Goal: Task Accomplishment & Management: Manage account settings

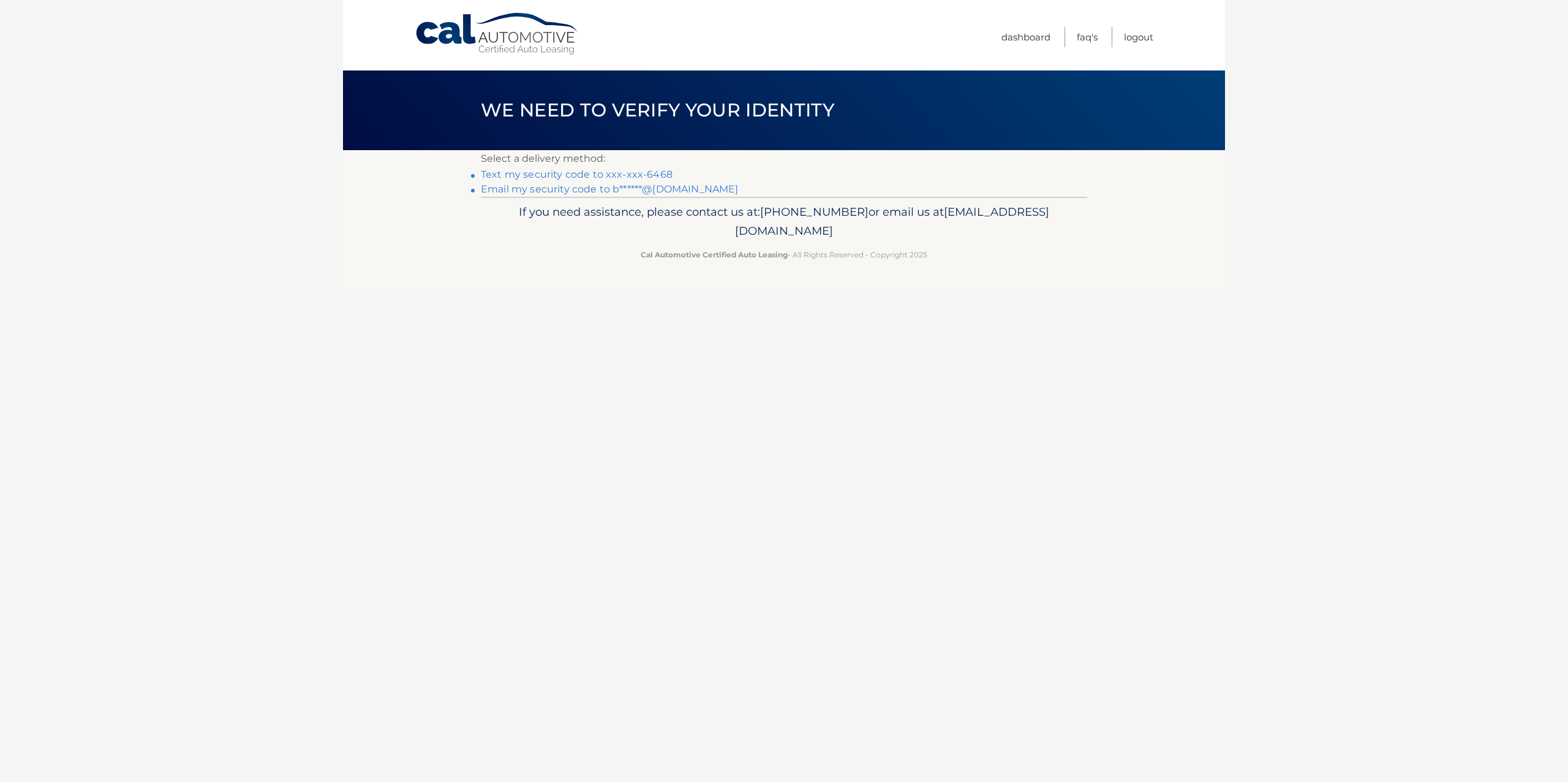
click at [596, 174] on link "Text my security code to xxx-xxx-6468" at bounding box center [577, 173] width 192 height 12
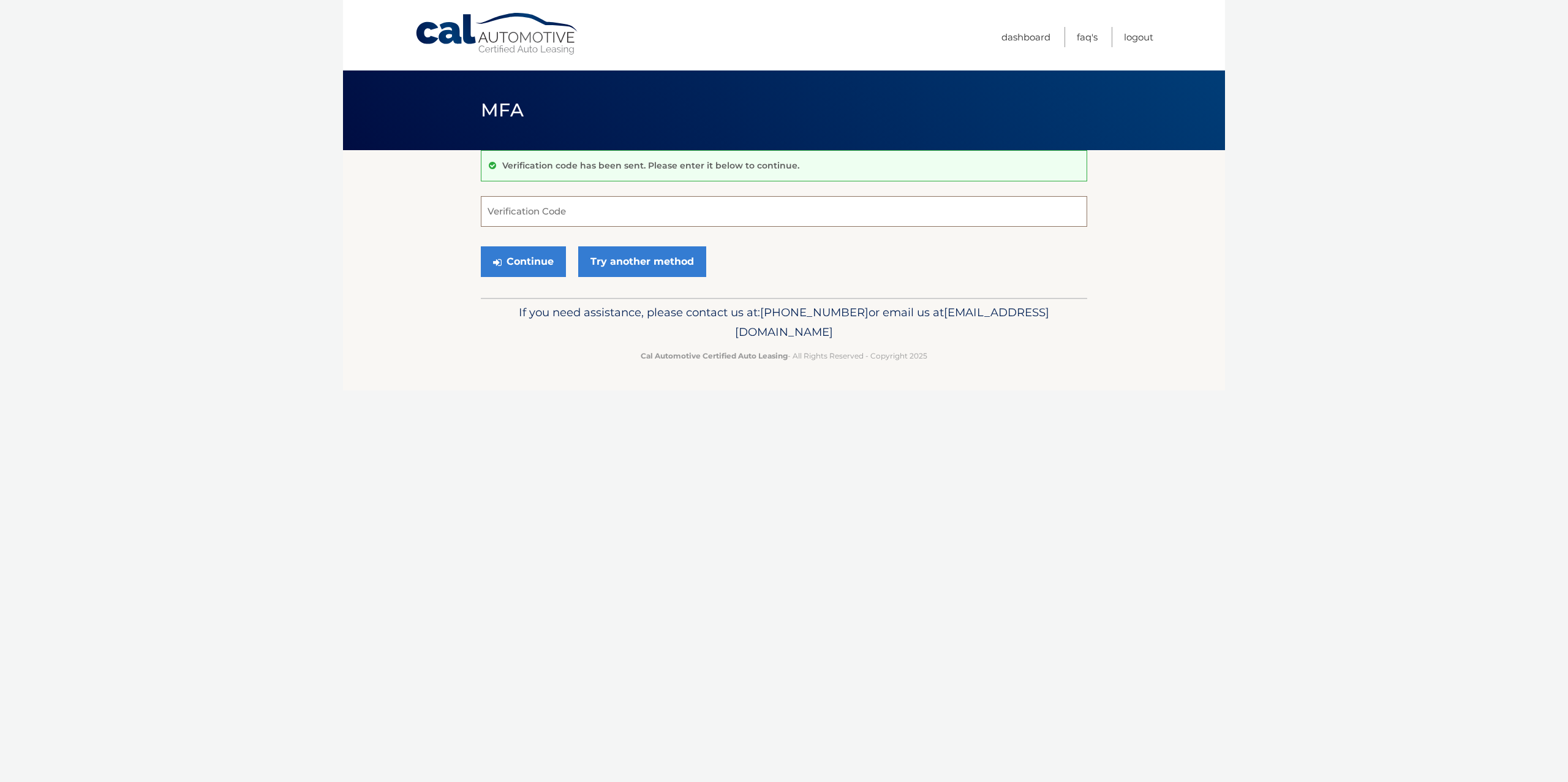
click at [498, 212] on input "Verification Code" at bounding box center [784, 211] width 607 height 30
type input "700769"
click at [520, 259] on button "Continue" at bounding box center [524, 262] width 85 height 30
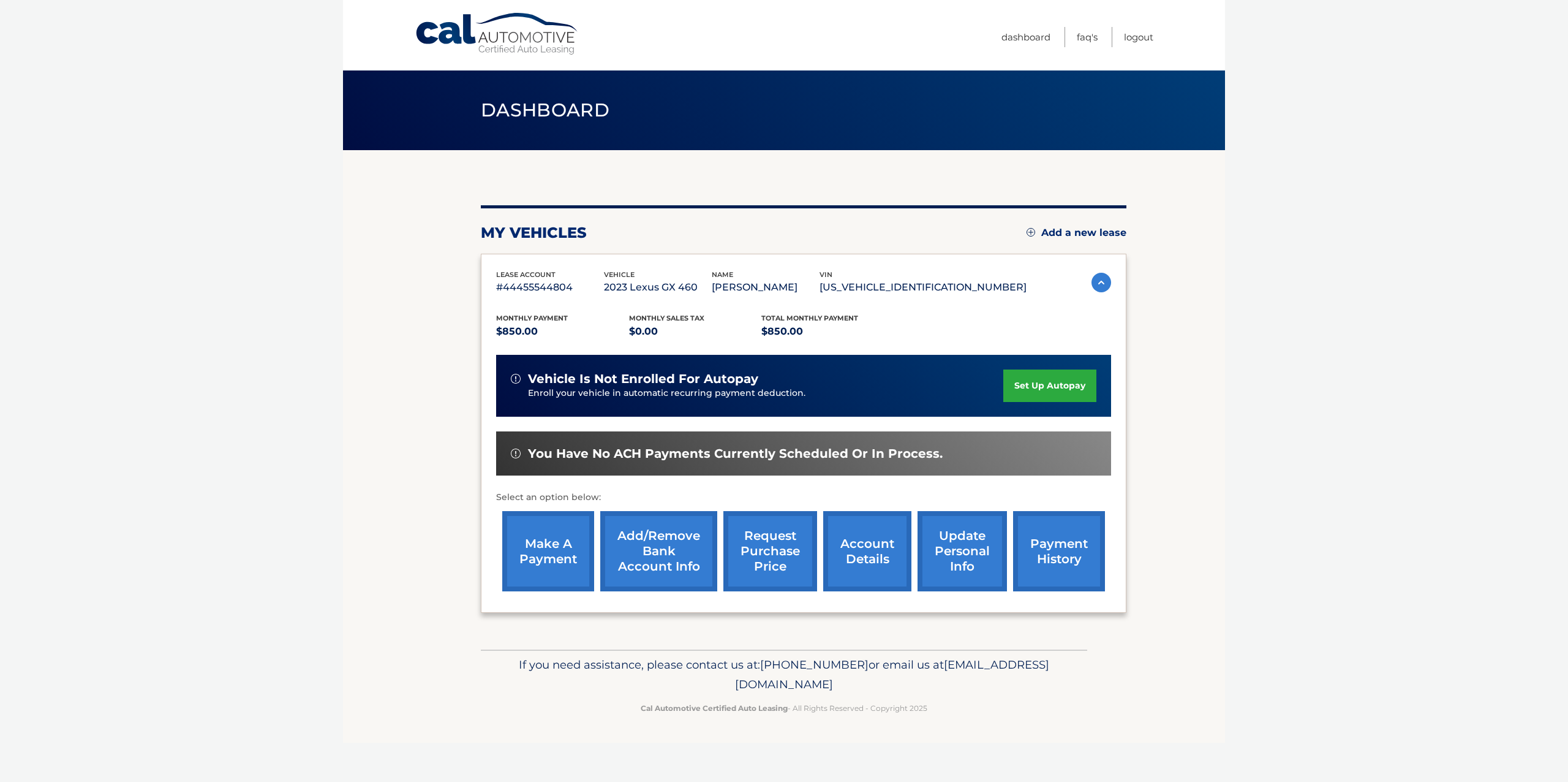
click at [549, 564] on link "make a payment" at bounding box center [548, 551] width 92 height 80
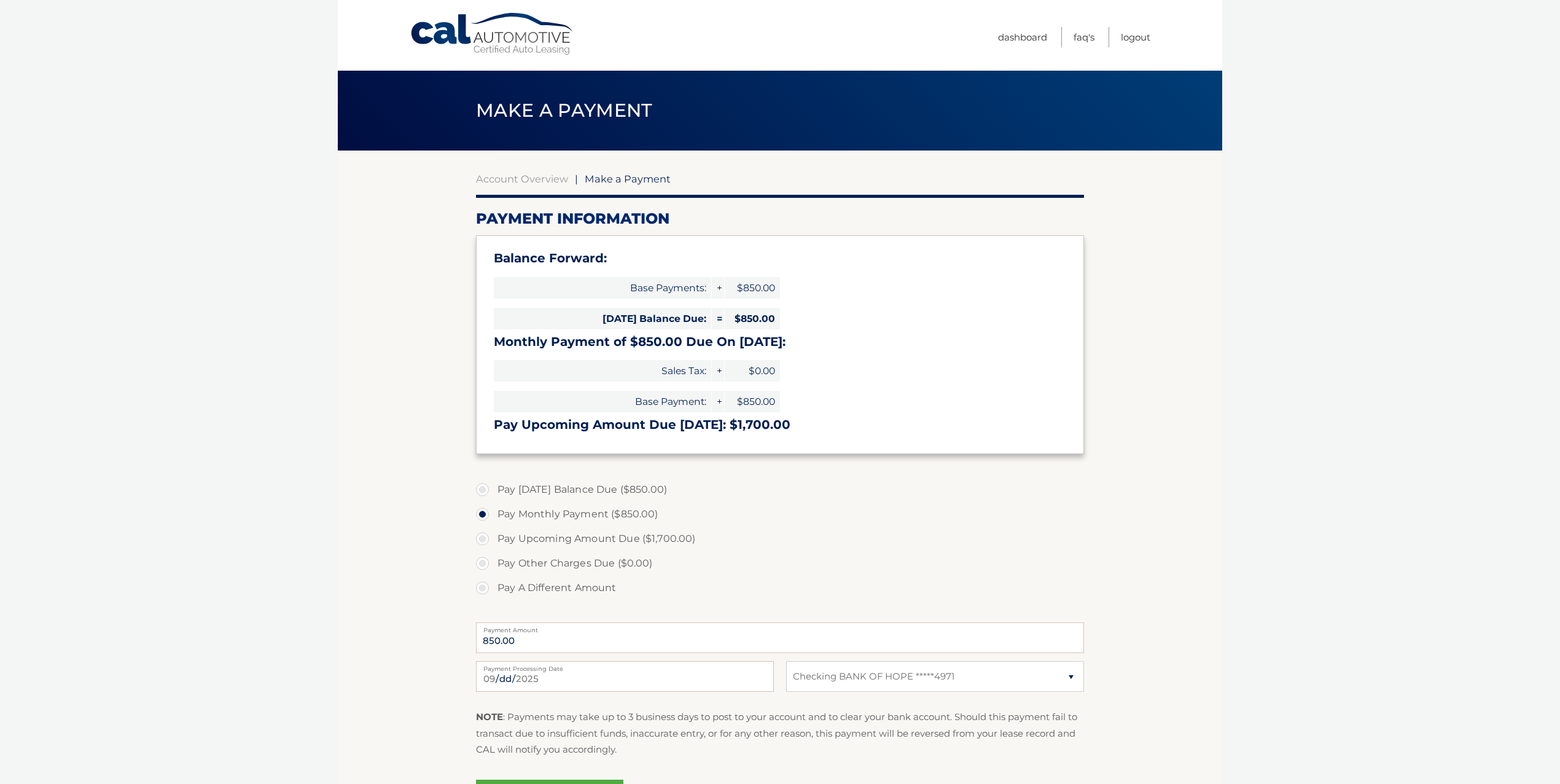
select select "NzZmZjVmOGQtZDA5Ny00ZTUwLThlNjMtNDE2OTVkMmU5ZTg2"
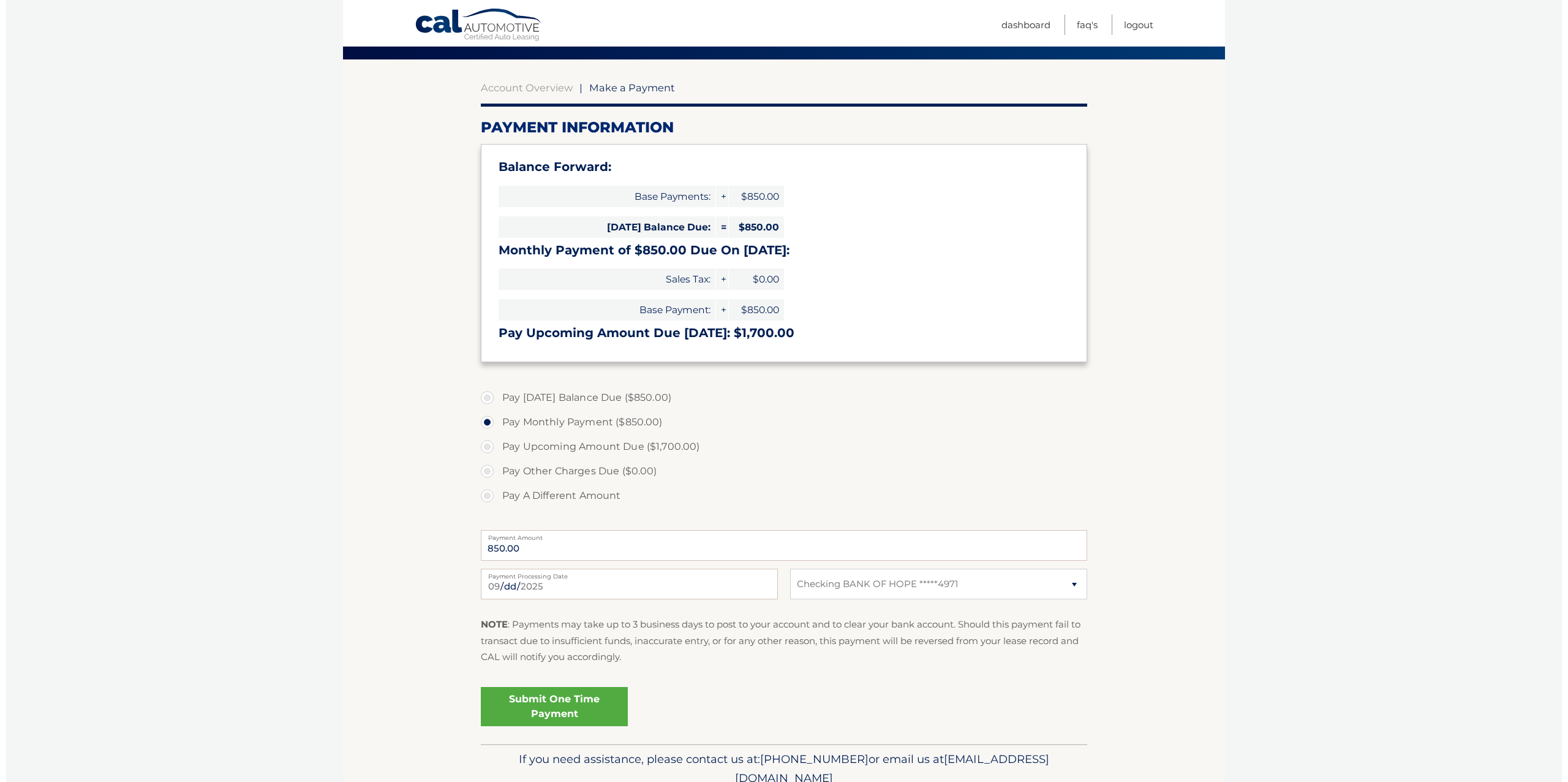
scroll to position [145, 0]
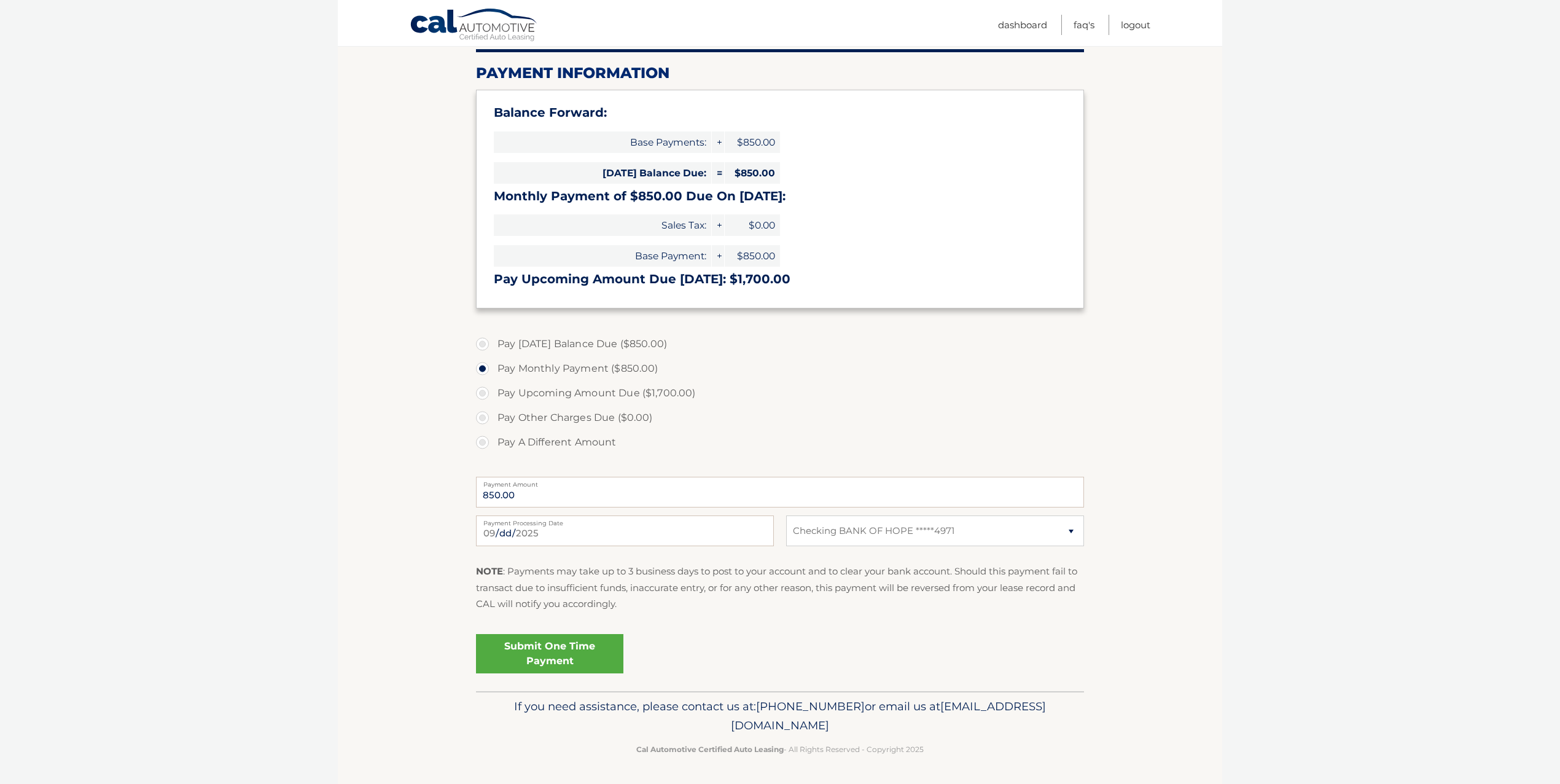
click at [571, 652] on link "Submit One Time Payment" at bounding box center [549, 654] width 147 height 39
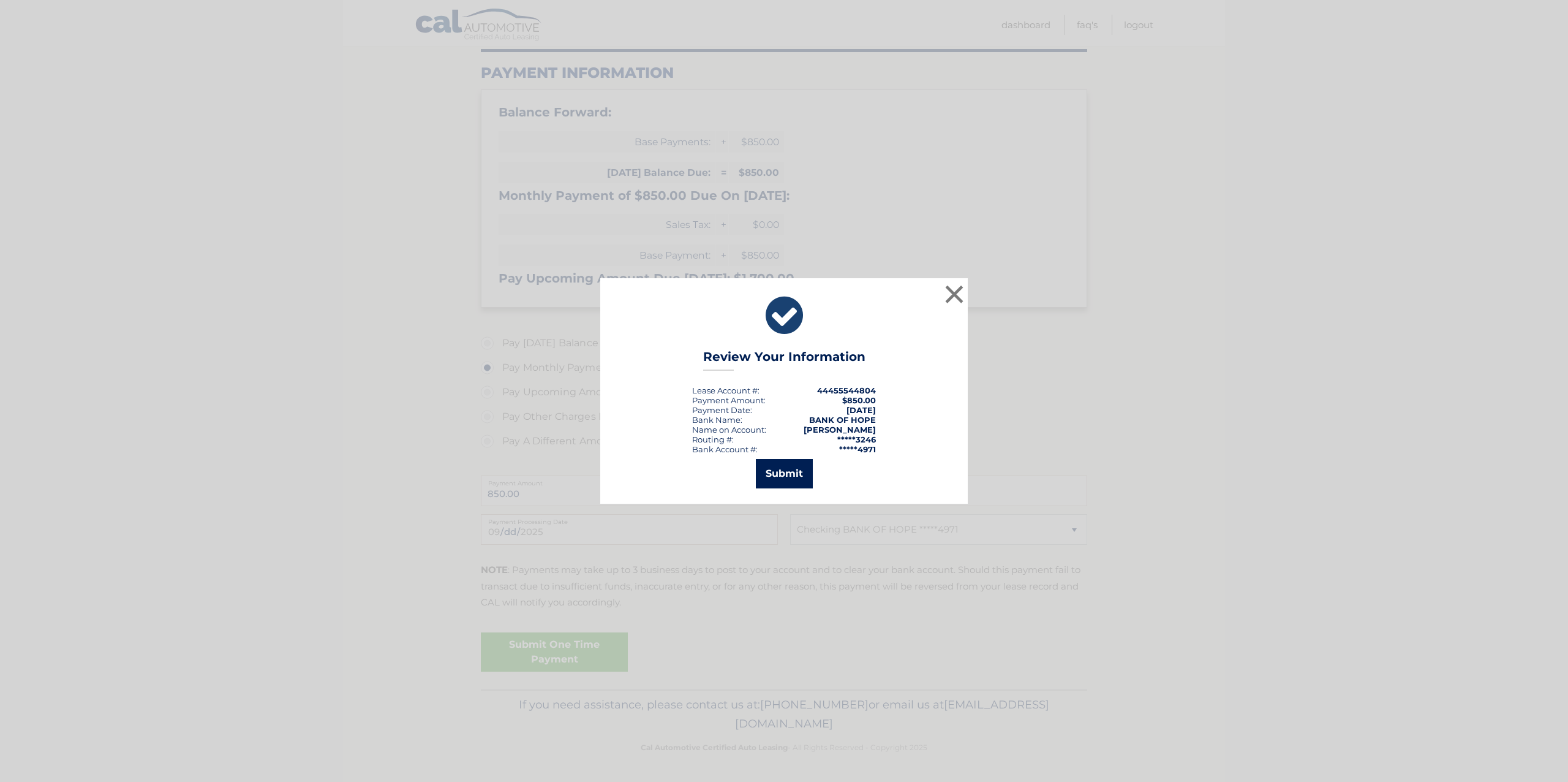
click at [777, 471] on button "Submit" at bounding box center [784, 473] width 57 height 29
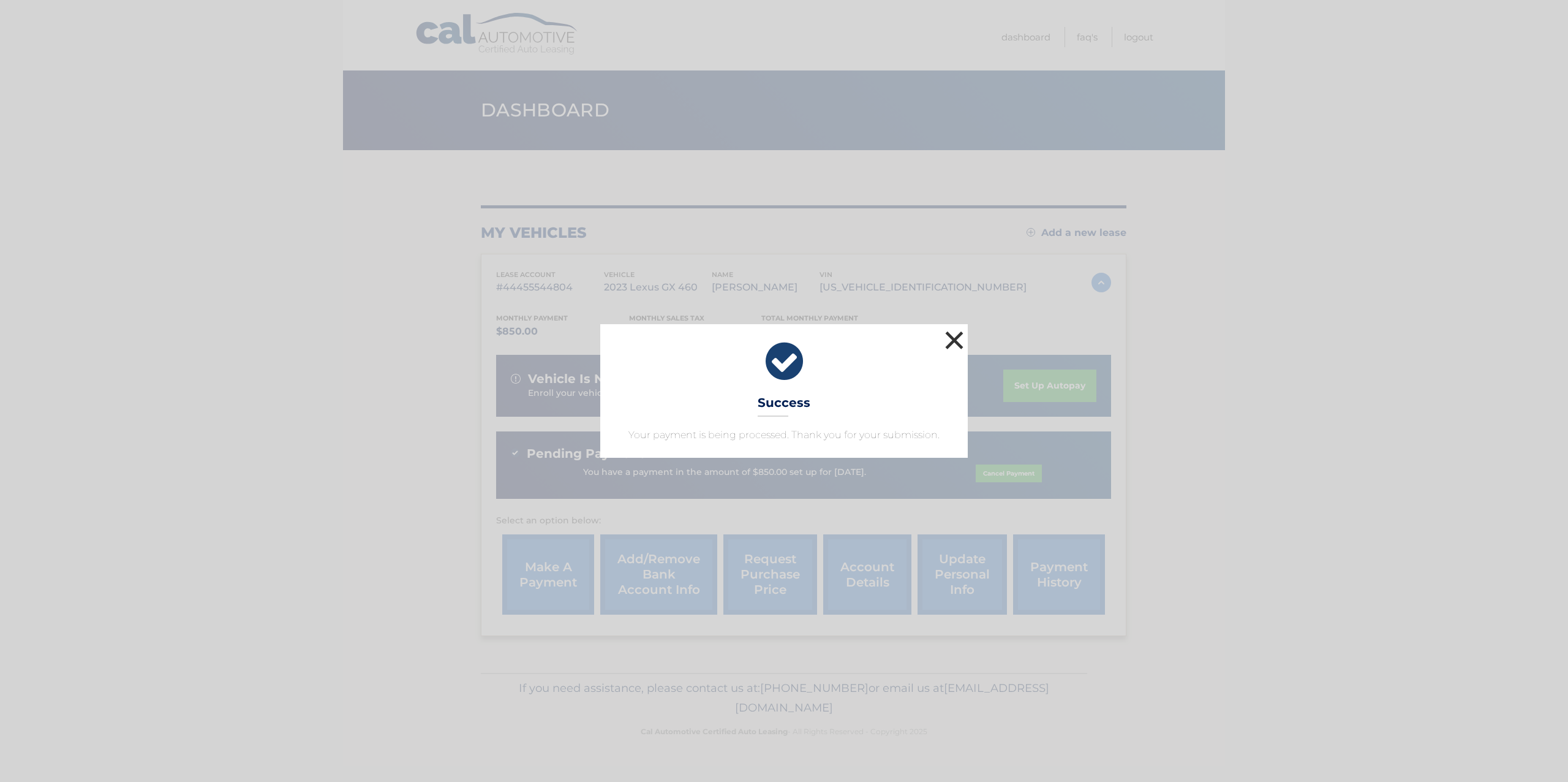
click at [956, 334] on button "×" at bounding box center [954, 340] width 25 height 25
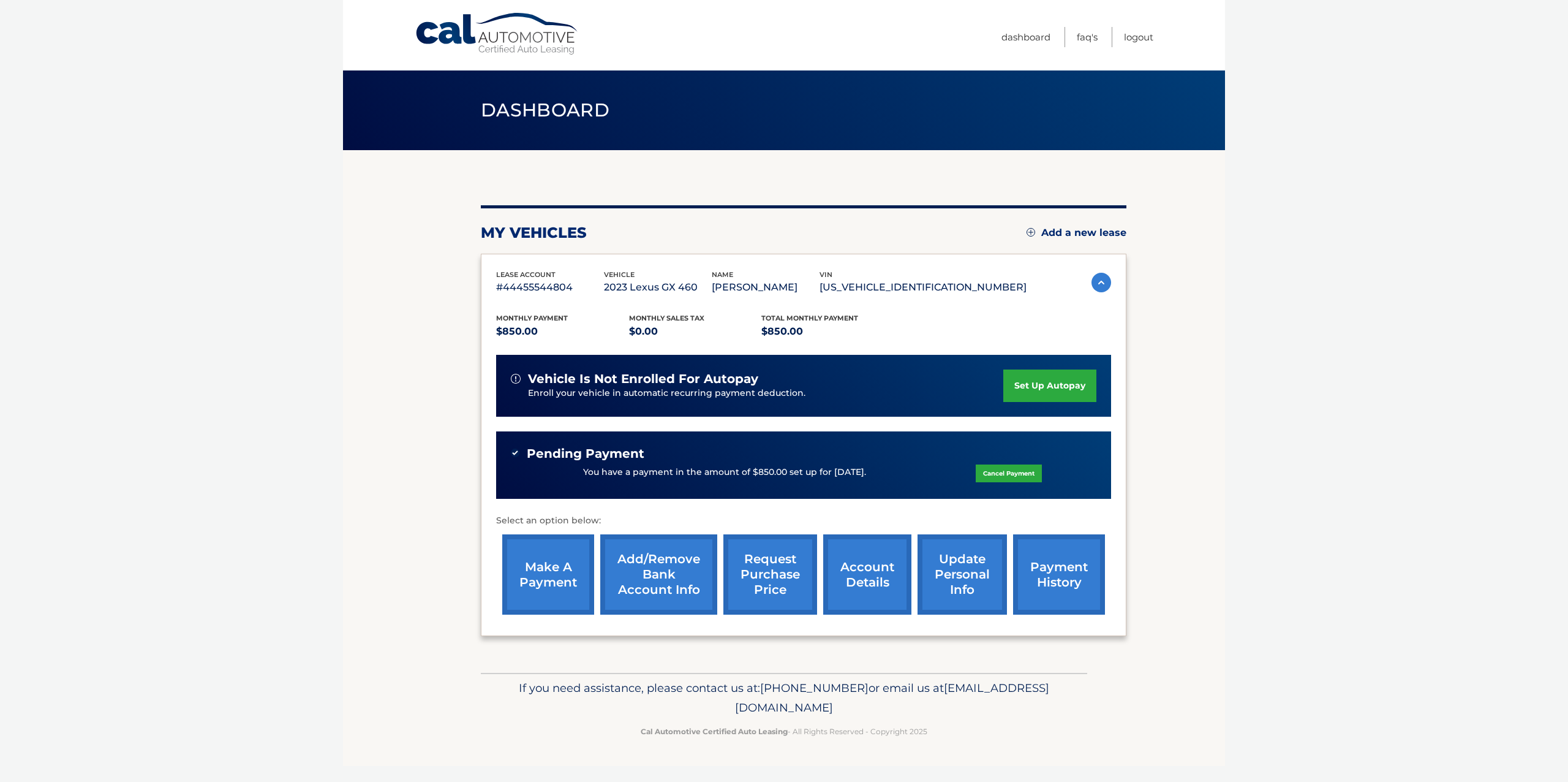
click at [1049, 582] on link "payment history" at bounding box center [1058, 575] width 92 height 80
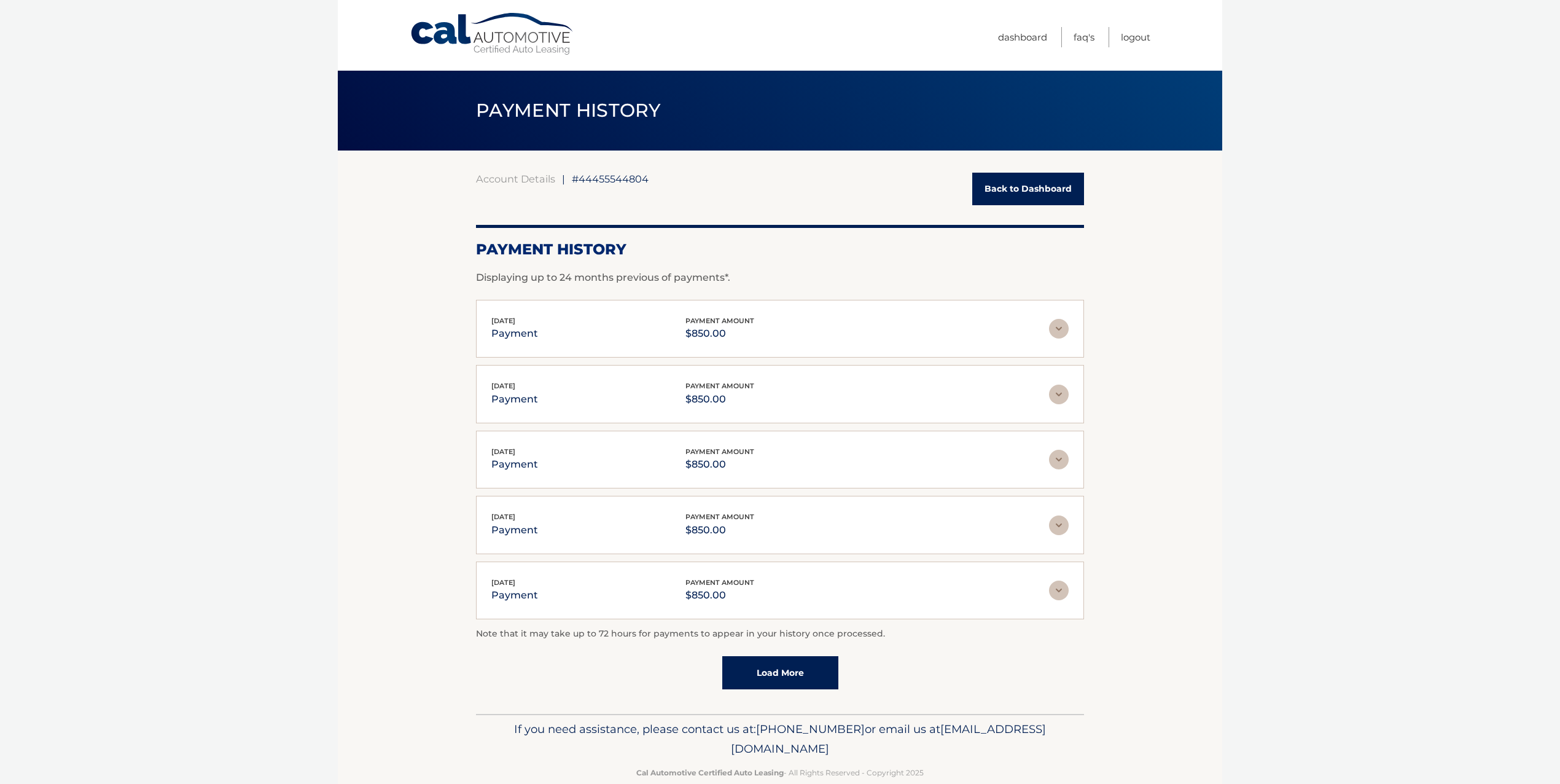
click at [986, 183] on link "Back to Dashboard" at bounding box center [1028, 189] width 111 height 32
